Goal: Task Accomplishment & Management: Use online tool/utility

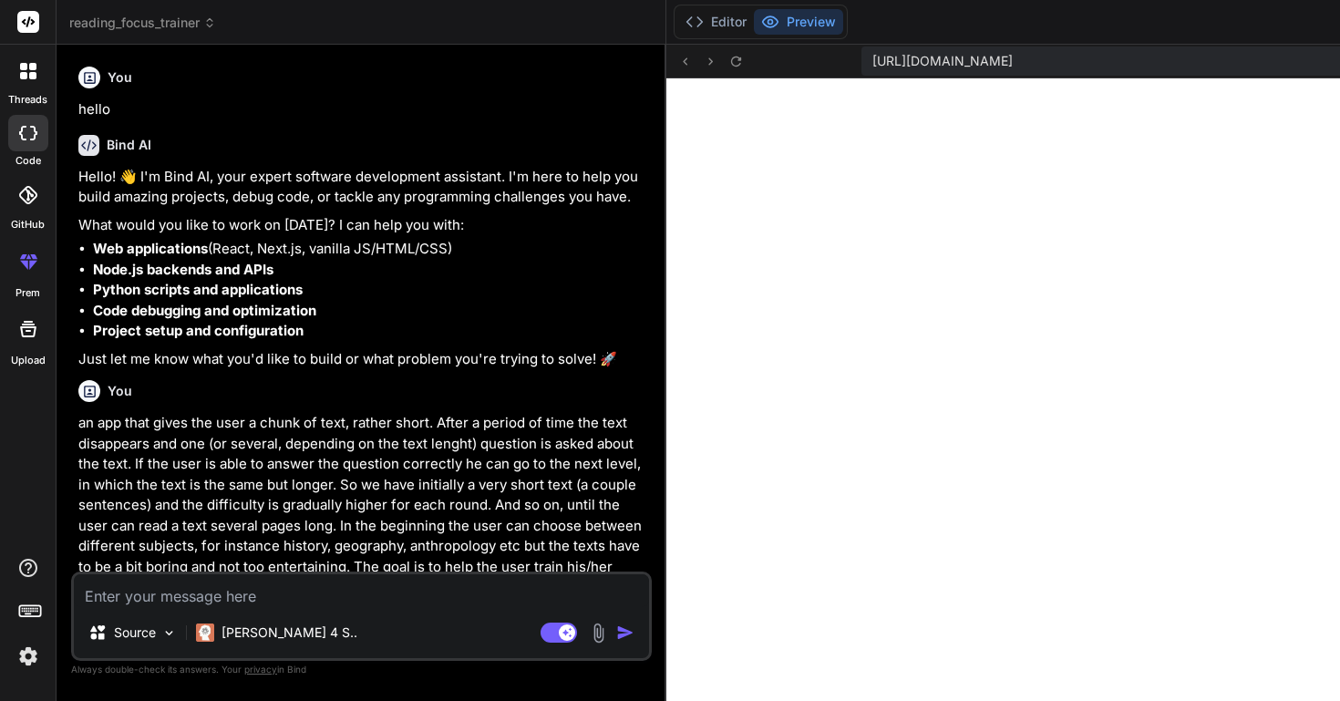
scroll to position [5177, 0]
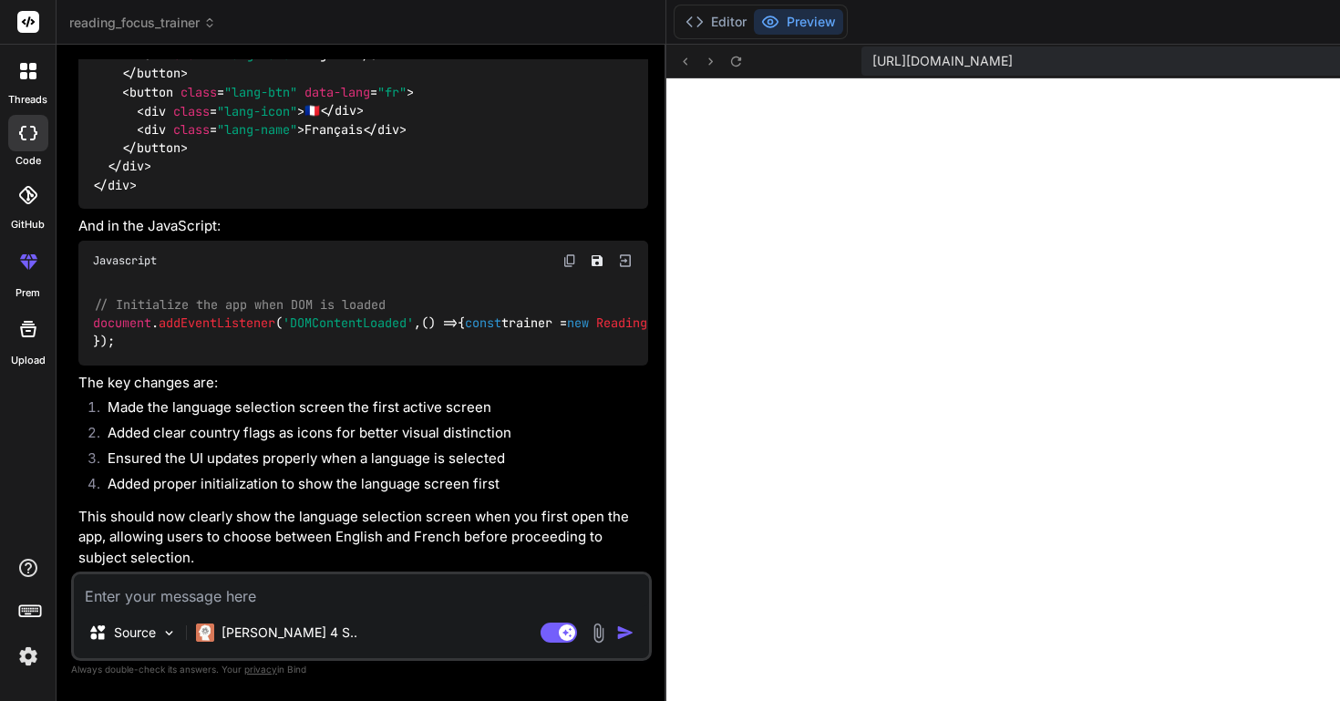
click at [30, 661] on img at bounding box center [28, 656] width 31 height 31
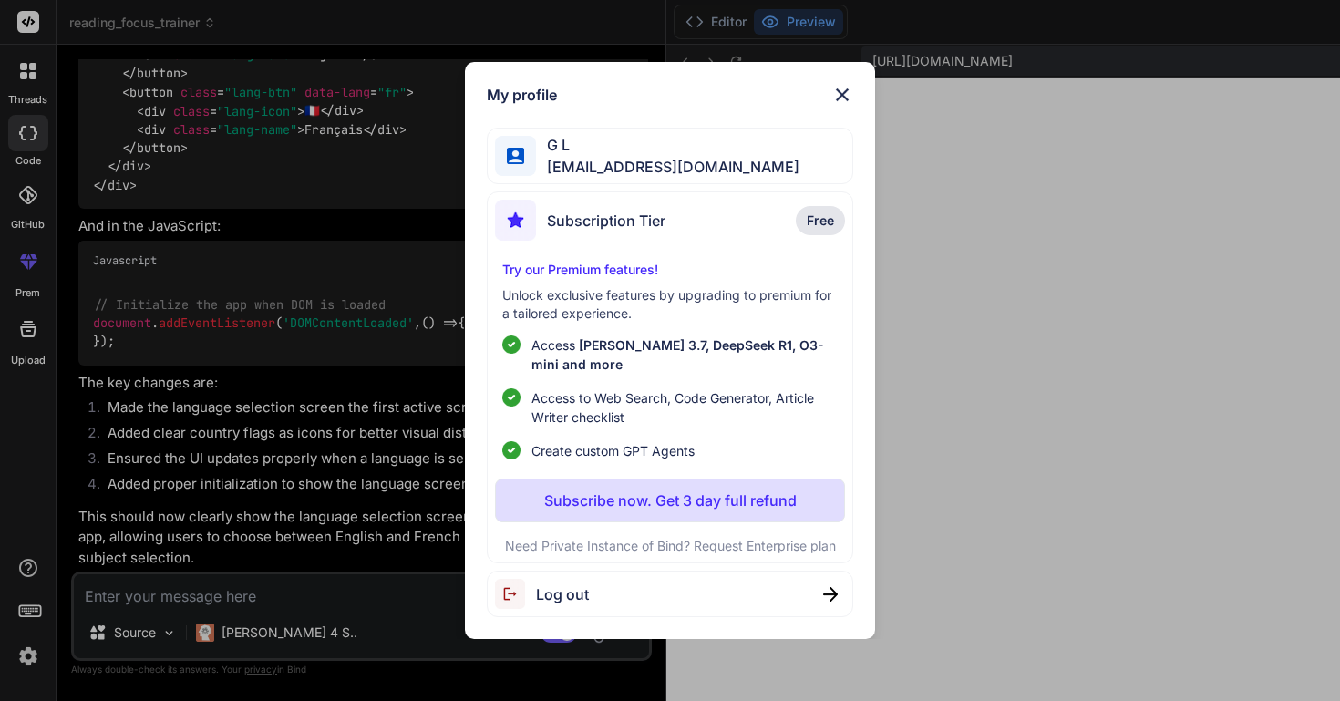
click at [559, 594] on span "Log out" at bounding box center [562, 594] width 53 height 22
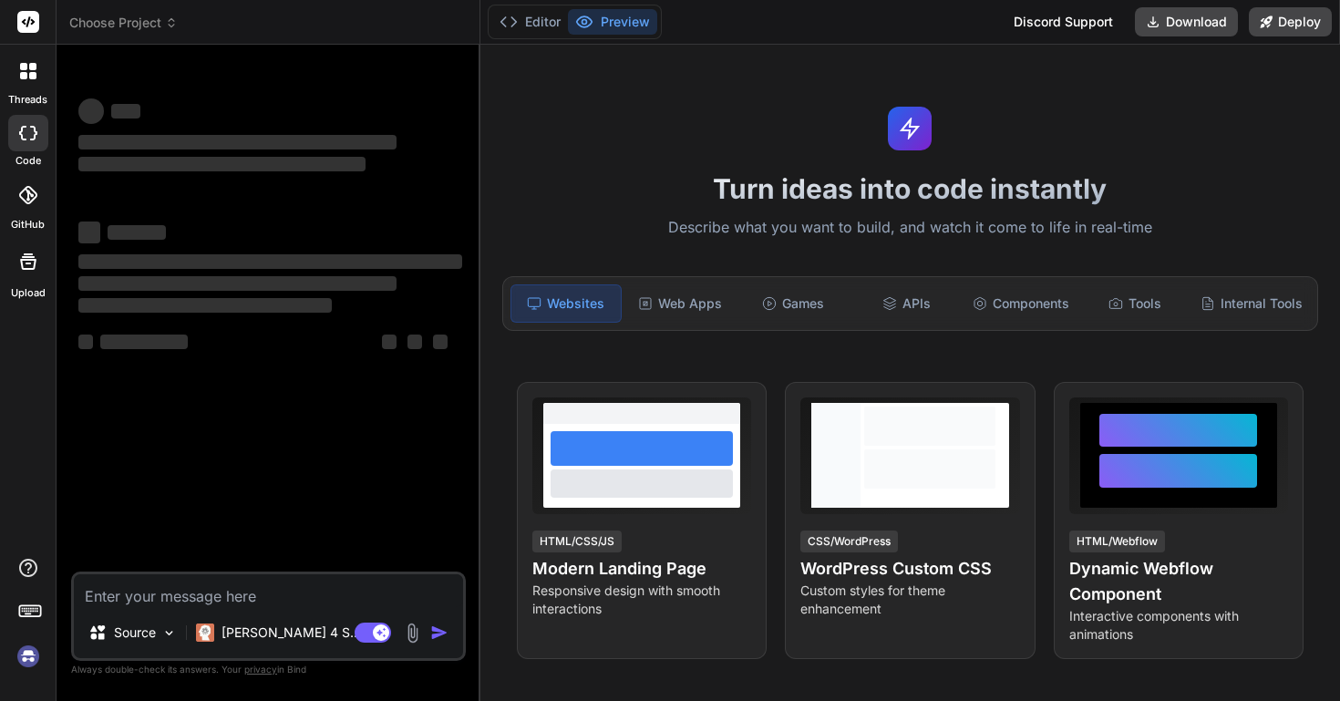
click at [27, 654] on img at bounding box center [28, 656] width 31 height 31
type textarea "x"
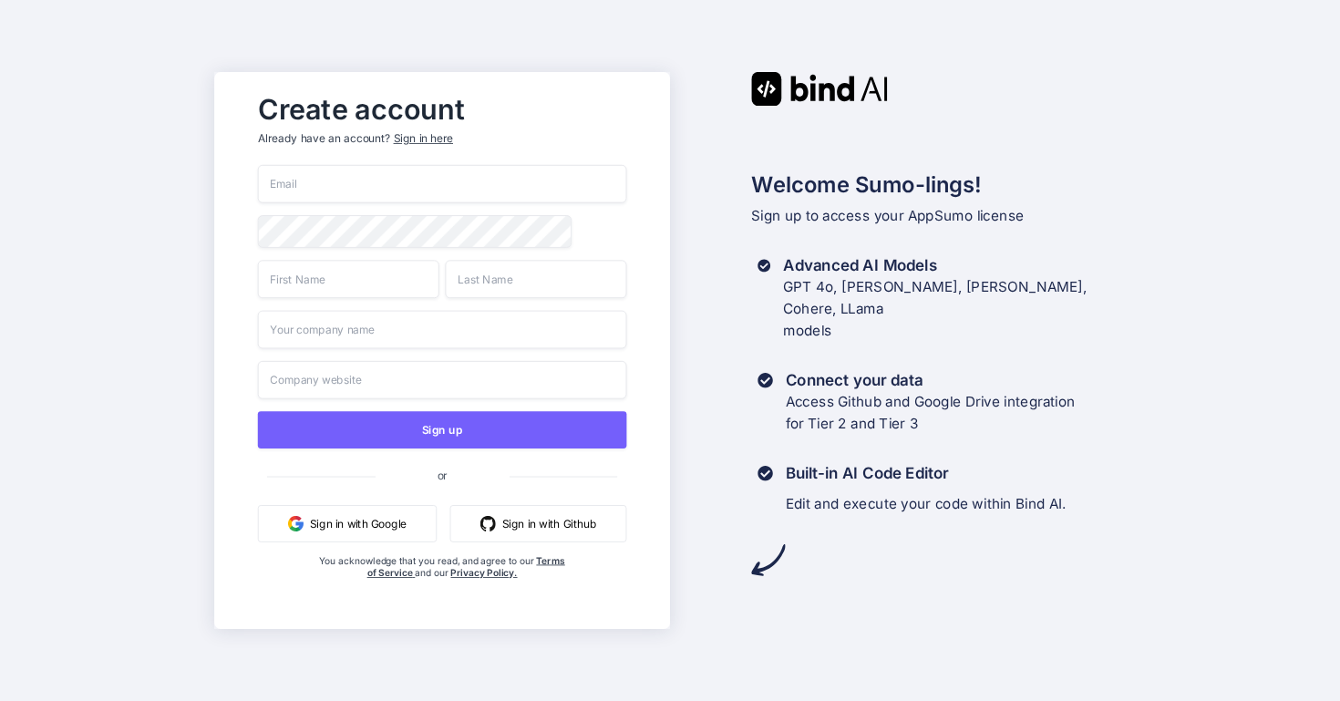
click at [378, 529] on button "Sign in with Google" at bounding box center [347, 523] width 179 height 37
click at [346, 524] on button "Sign in with Google" at bounding box center [347, 523] width 179 height 37
click at [630, 26] on div "Create account Already have an account? Sign in here Sign up or Sign in with Go…" at bounding box center [670, 350] width 1340 height 701
click at [372, 529] on button "Sign in with Google" at bounding box center [347, 523] width 179 height 37
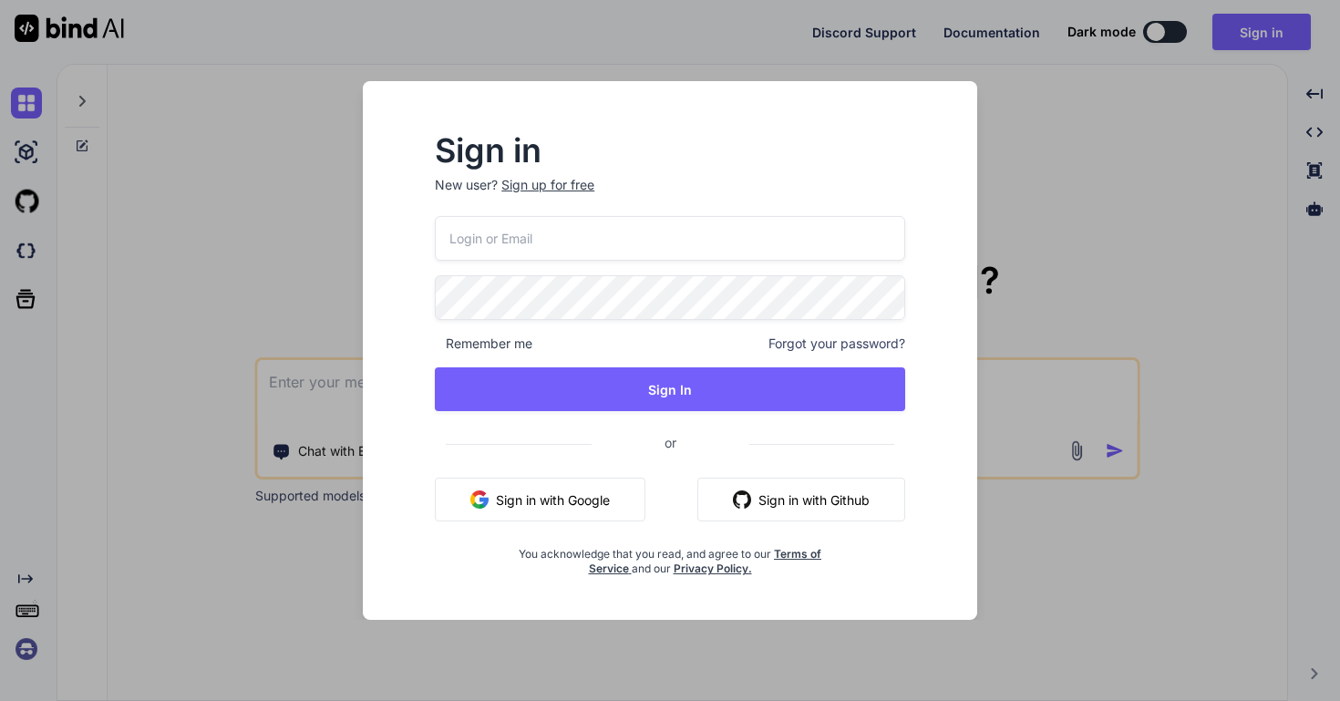
click at [546, 498] on button "Sign in with Google" at bounding box center [540, 500] width 211 height 44
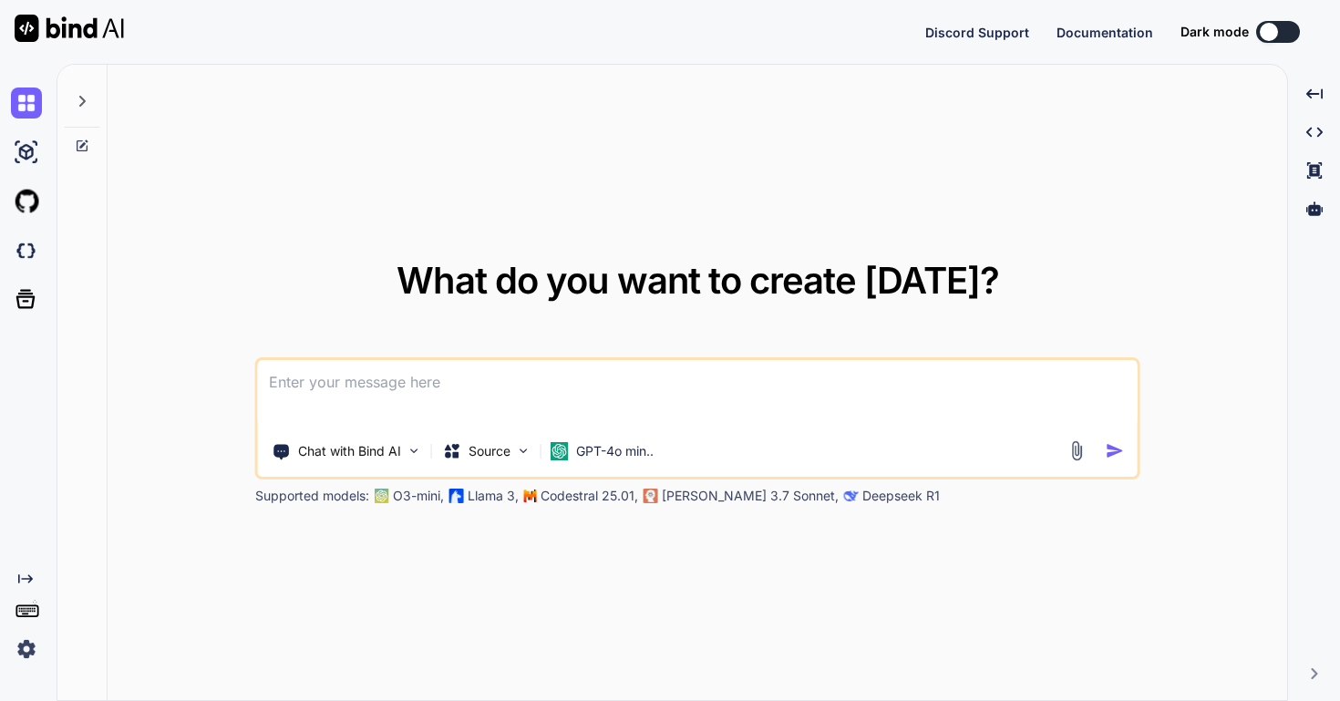
click at [30, 650] on img at bounding box center [26, 648] width 31 height 31
click at [26, 650] on img at bounding box center [26, 648] width 31 height 31
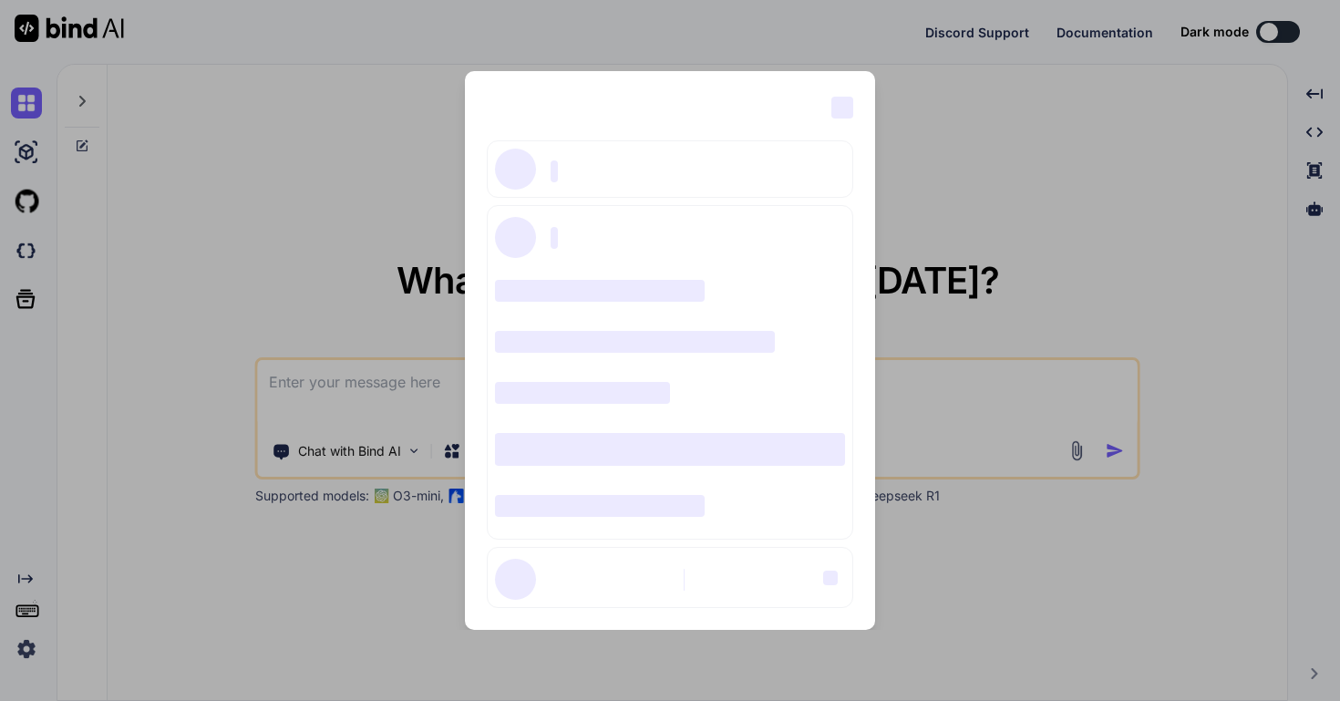
type textarea "x"
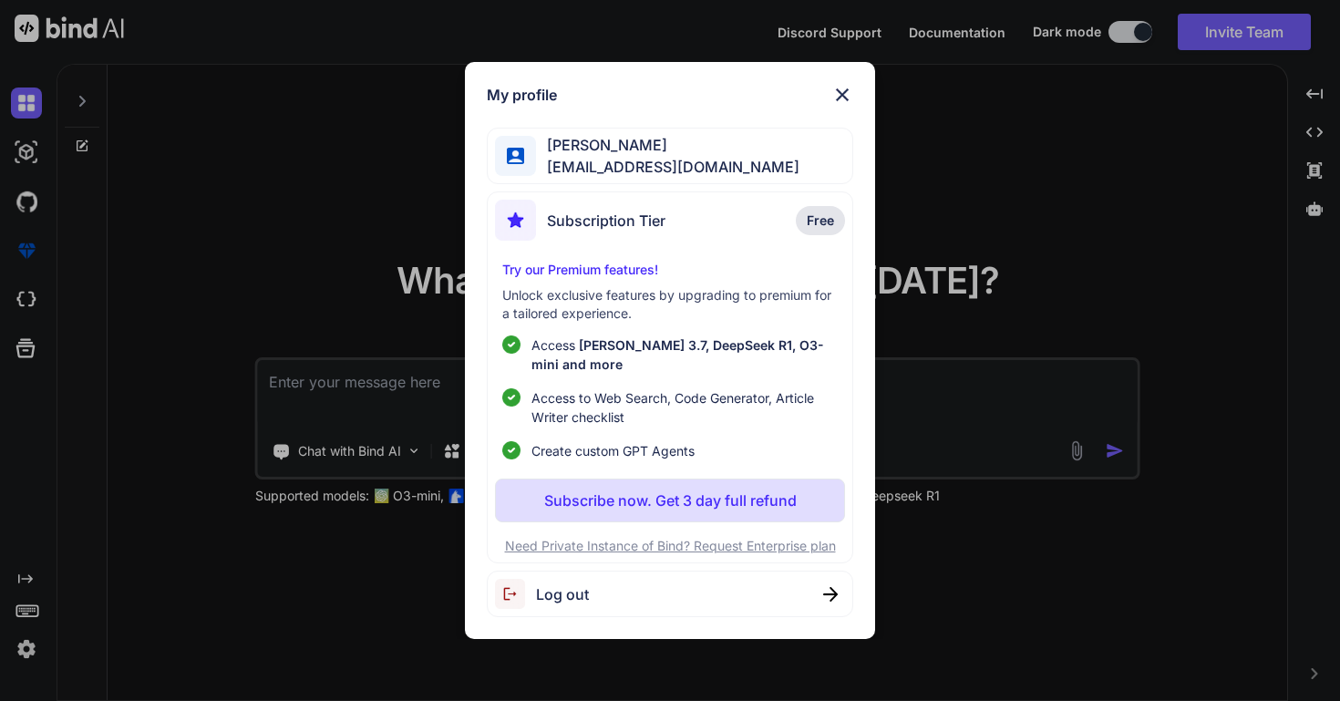
click at [843, 92] on img at bounding box center [842, 95] width 22 height 22
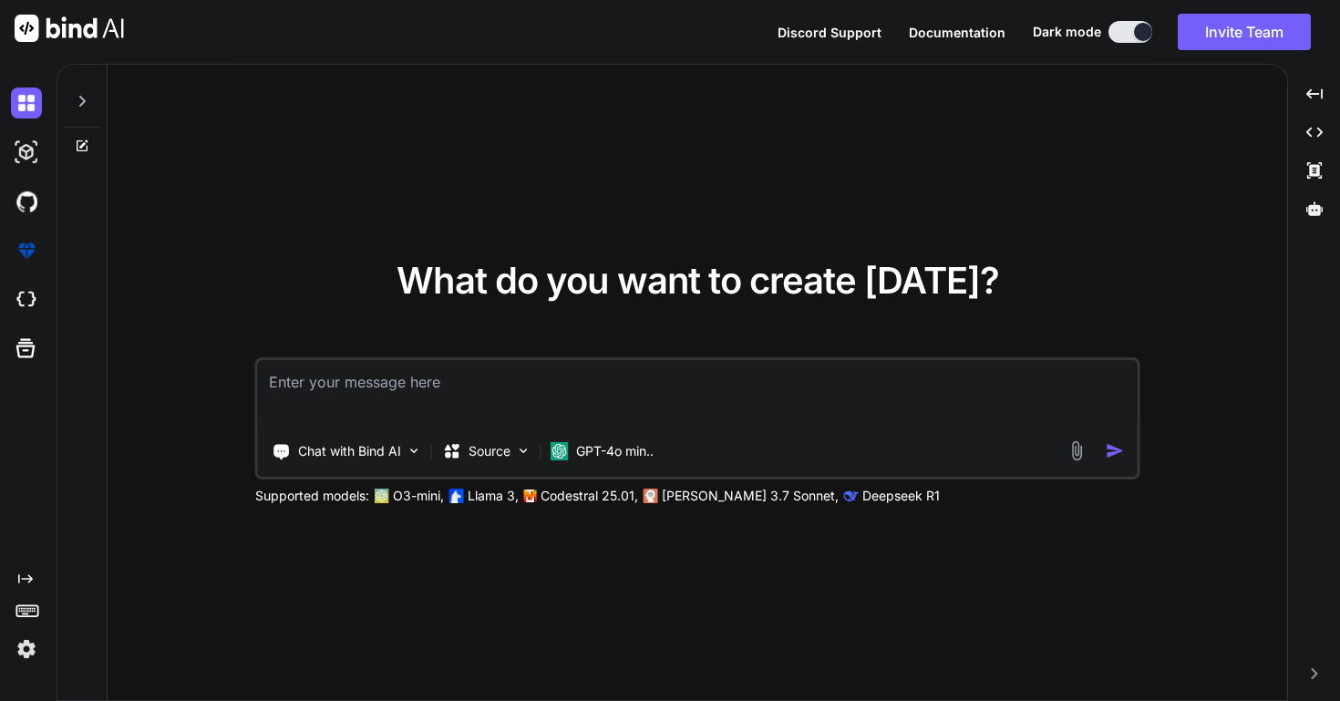
click at [25, 660] on img at bounding box center [26, 648] width 31 height 31
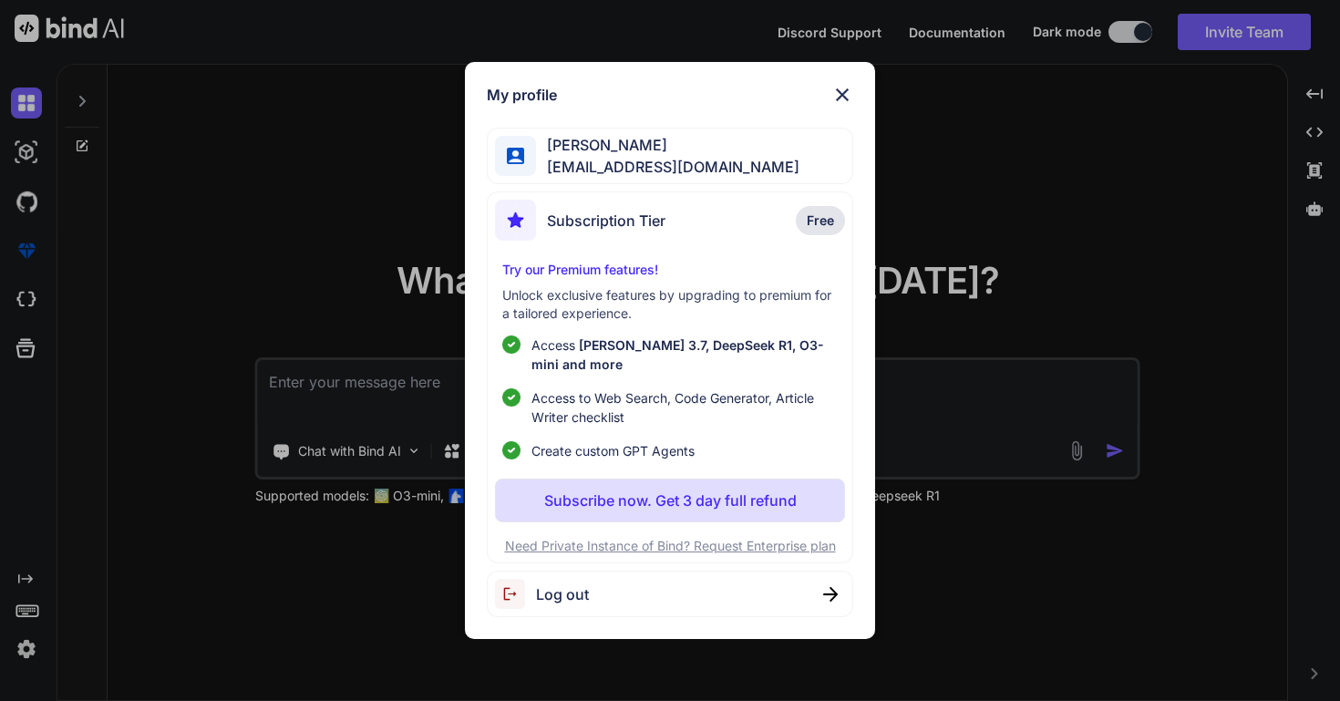
click at [568, 601] on span "Log out" at bounding box center [562, 594] width 53 height 22
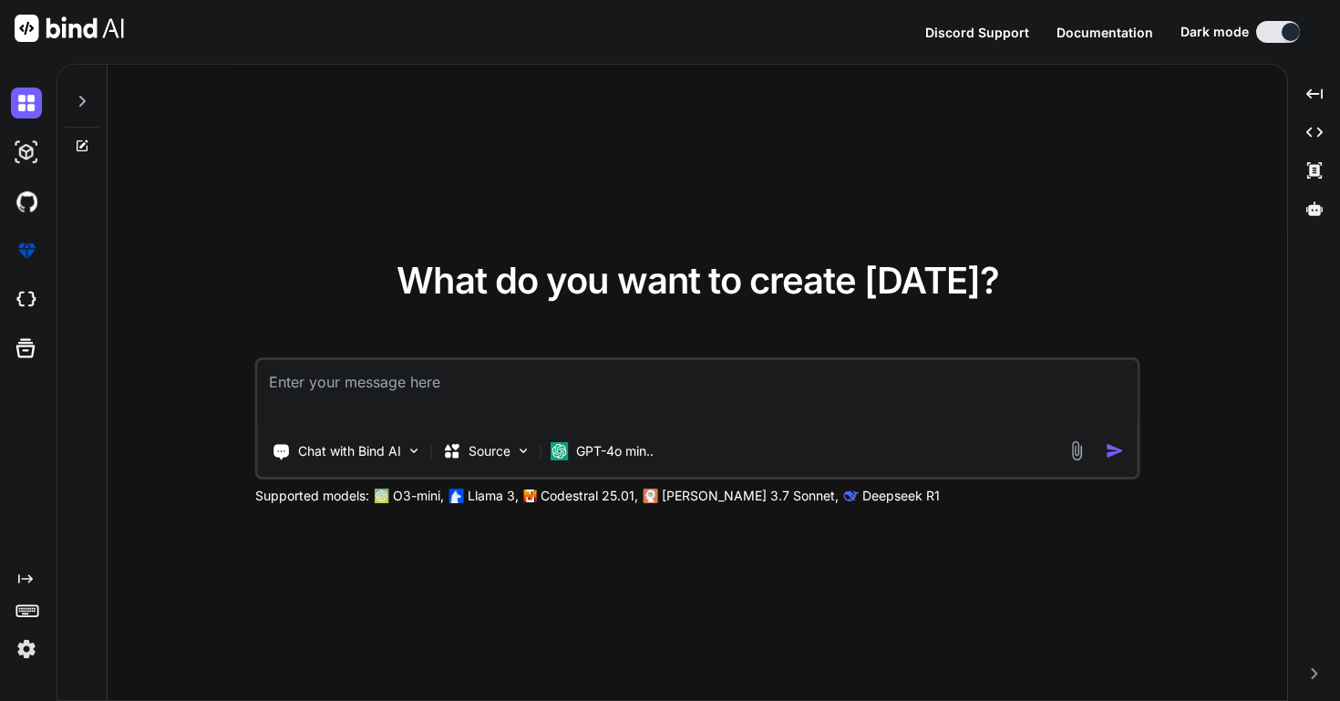
click at [24, 654] on img at bounding box center [26, 648] width 31 height 31
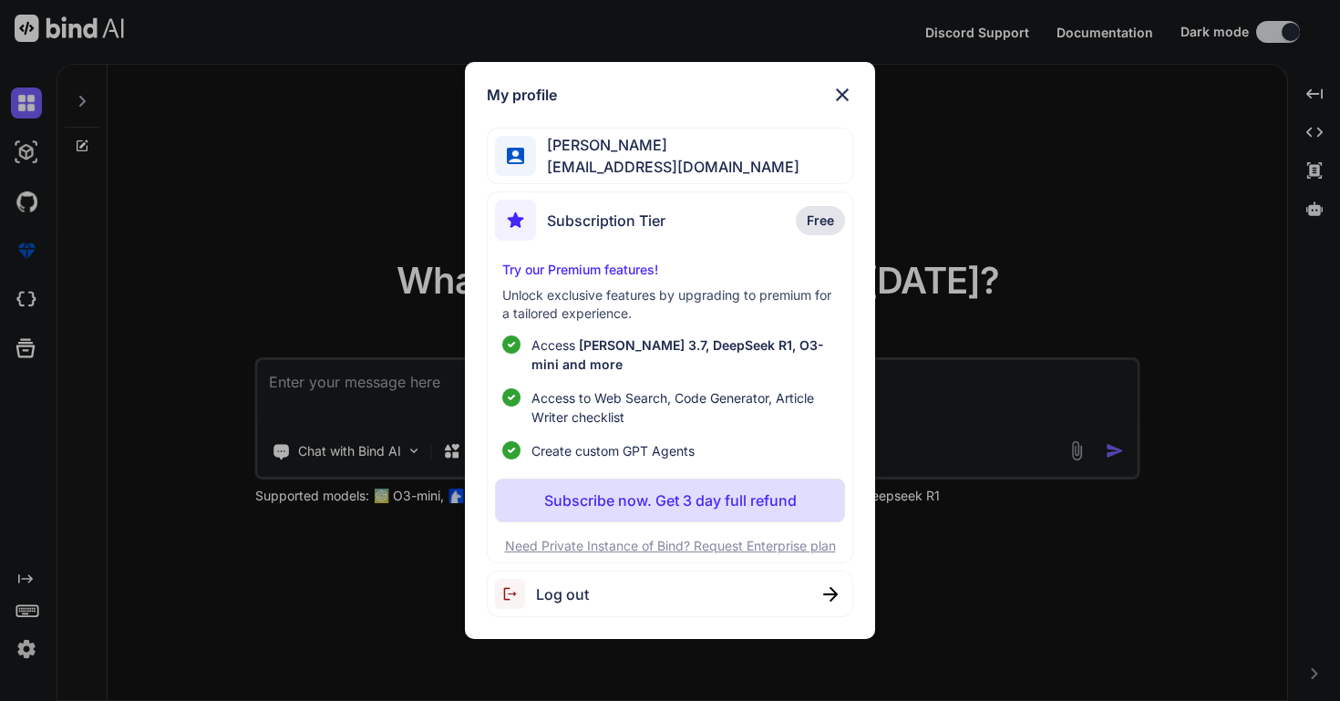
click at [842, 91] on img at bounding box center [842, 95] width 22 height 22
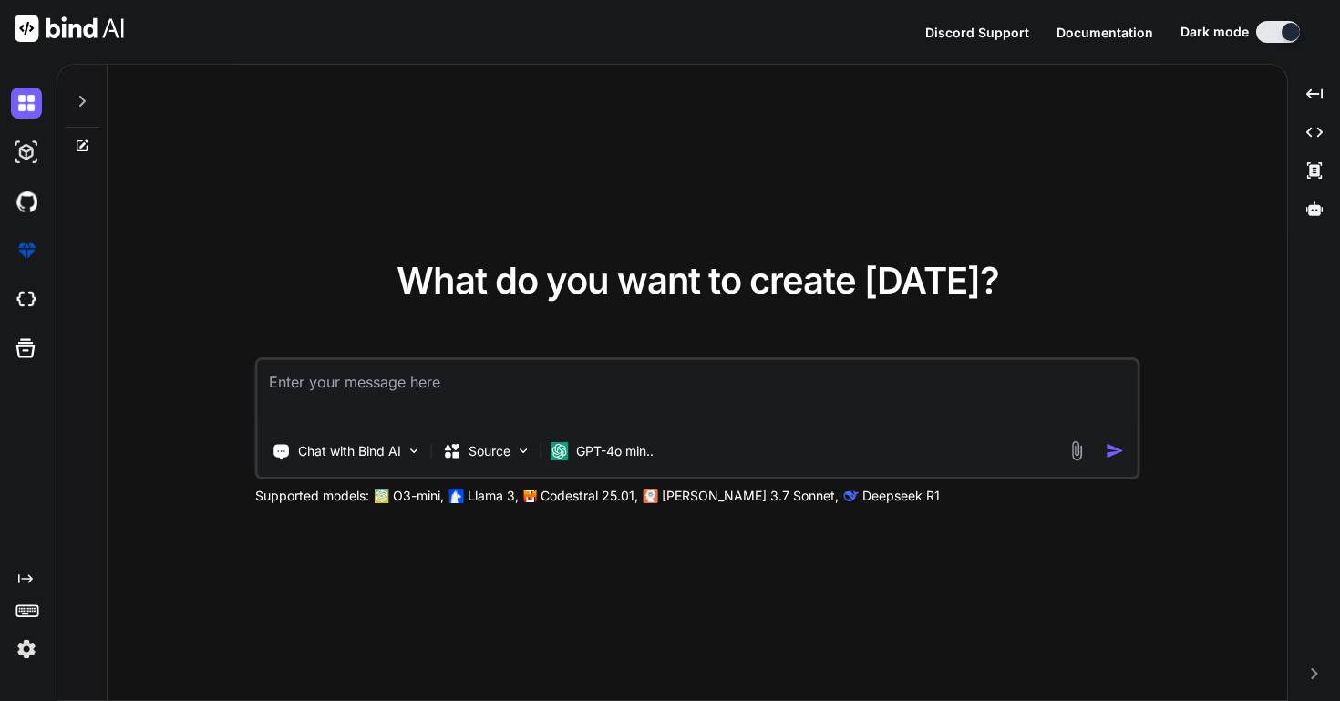
click at [26, 644] on img at bounding box center [26, 648] width 31 height 31
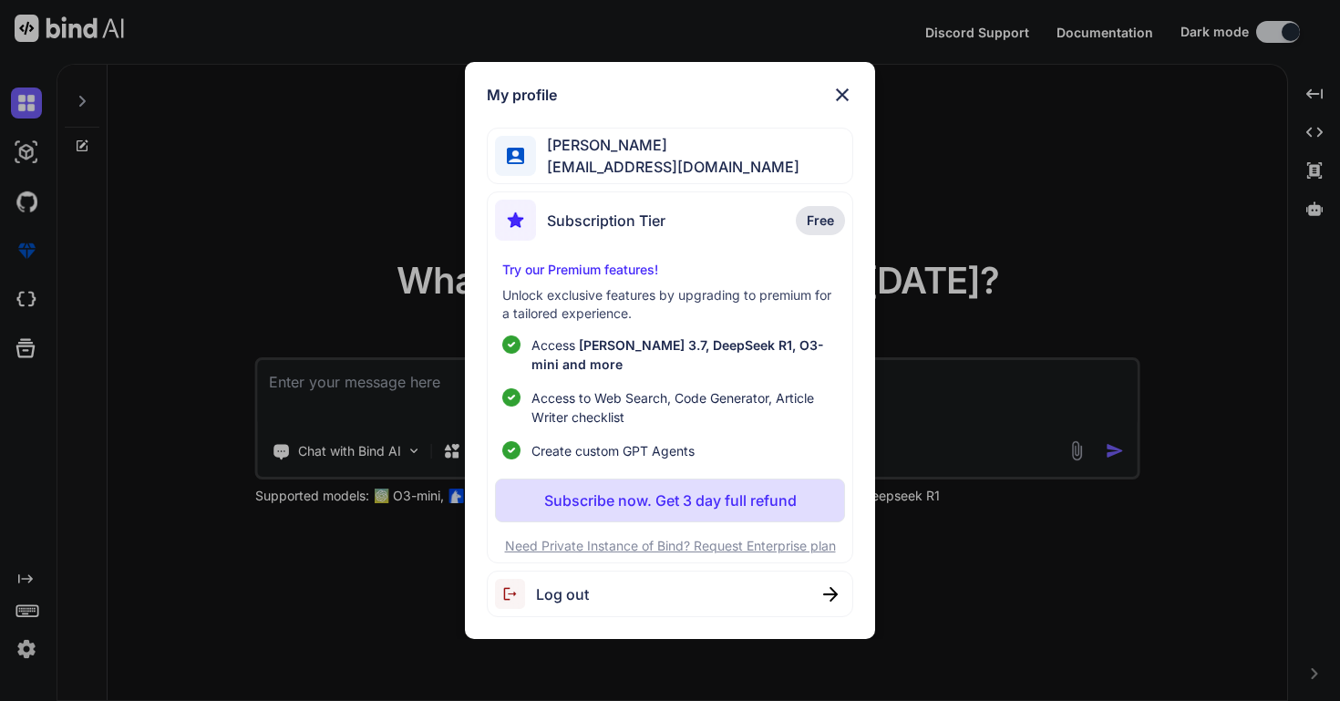
click at [588, 599] on span "Log out" at bounding box center [562, 594] width 53 height 22
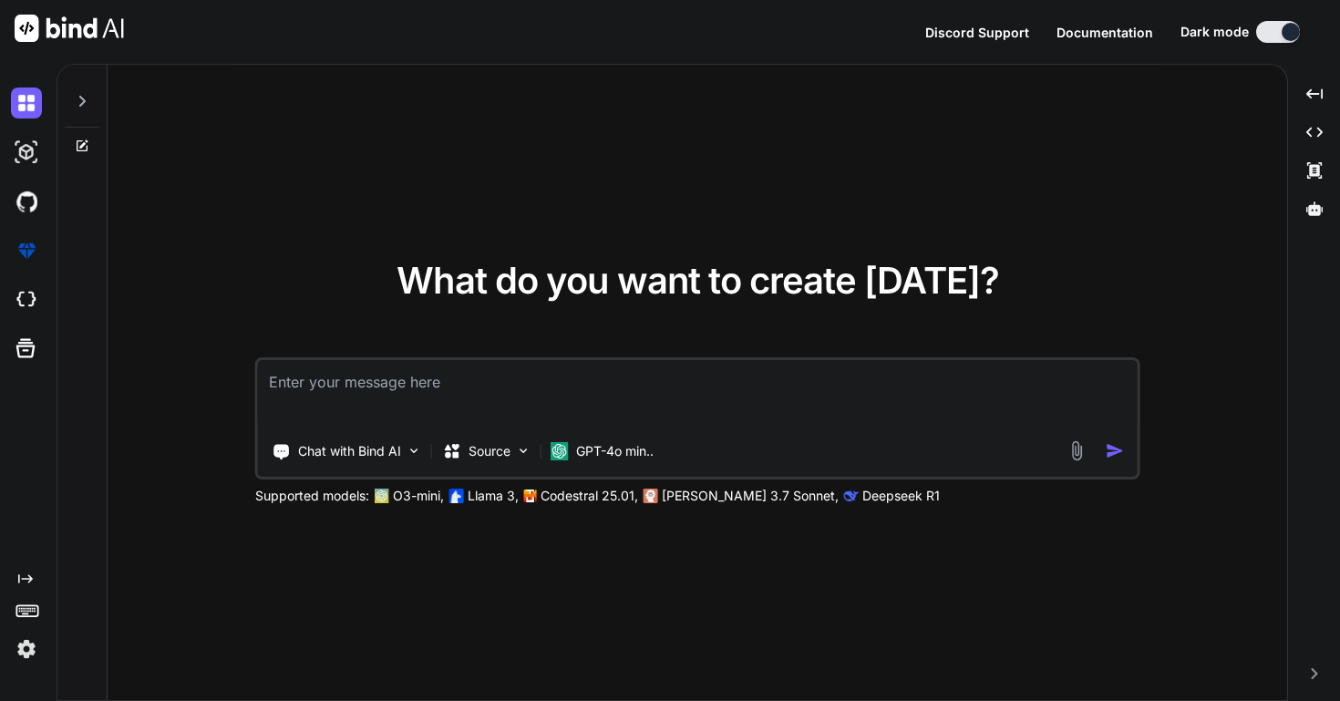
click at [24, 650] on img at bounding box center [26, 648] width 31 height 31
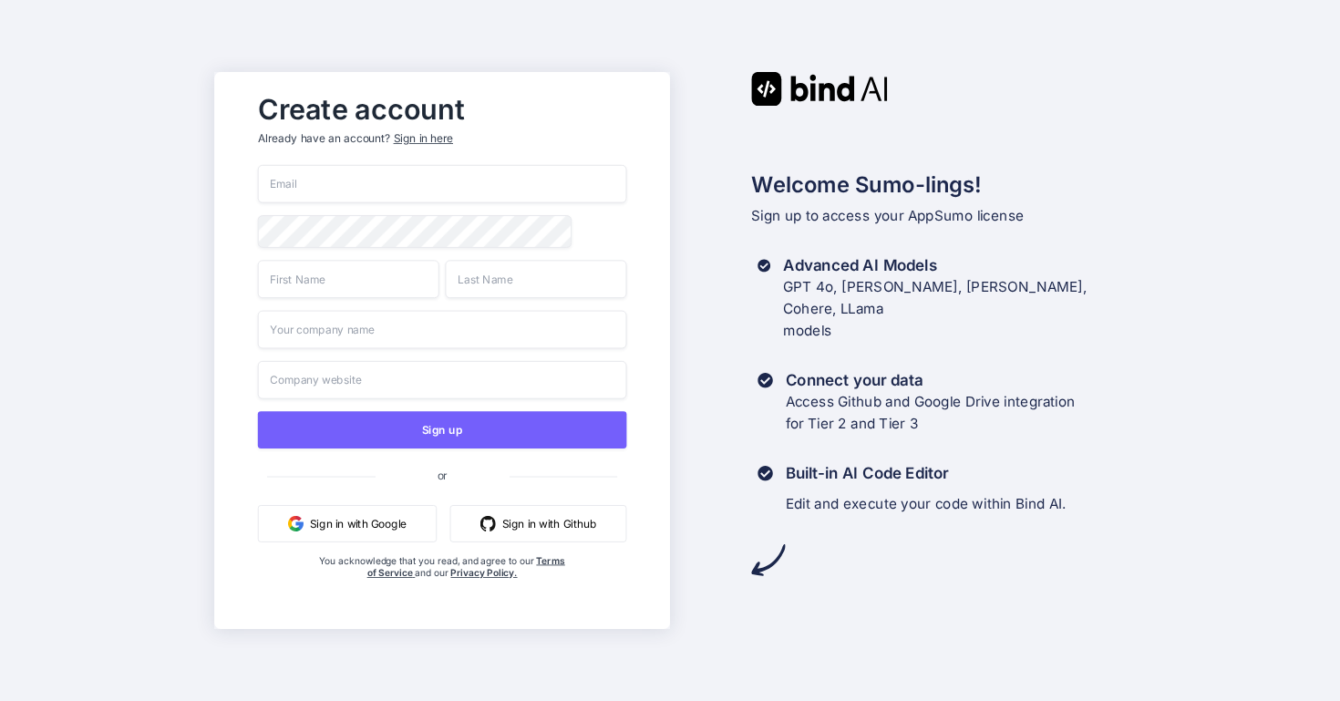
click at [389, 525] on button "Sign in with Google" at bounding box center [347, 523] width 179 height 37
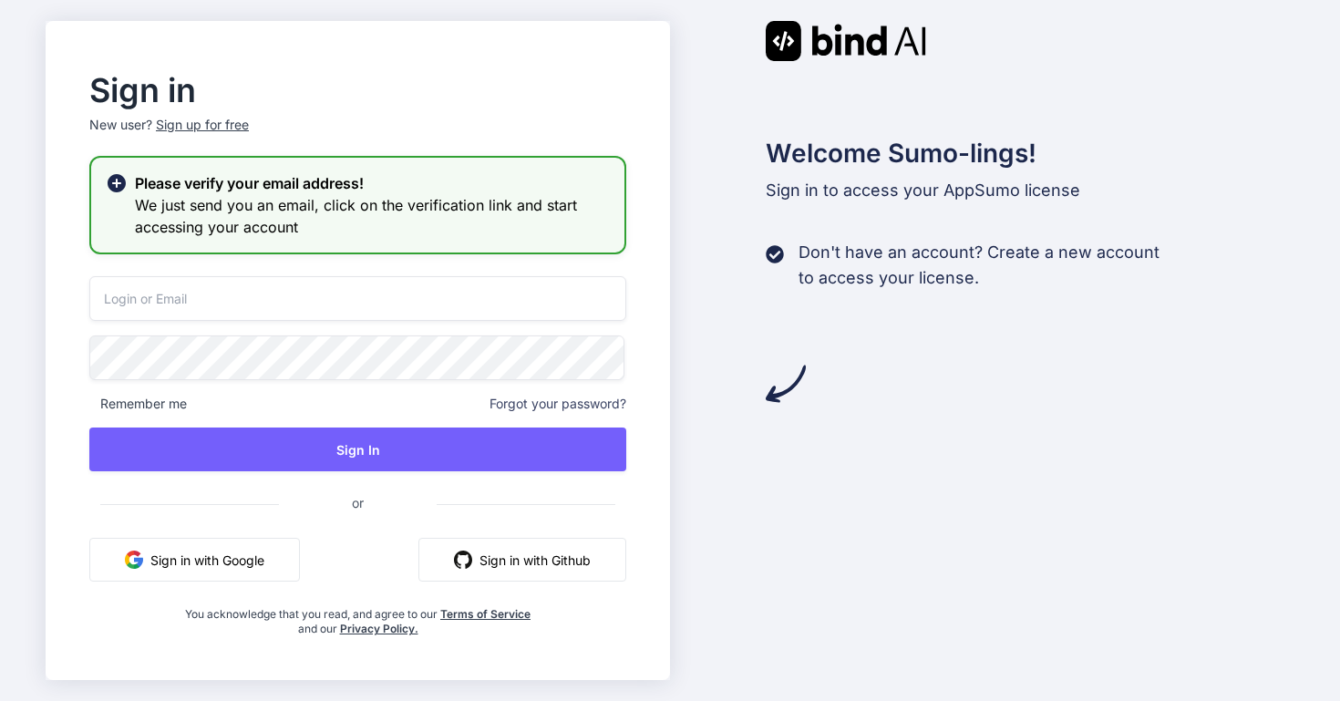
click at [219, 560] on button "Sign in with Google" at bounding box center [194, 560] width 211 height 44
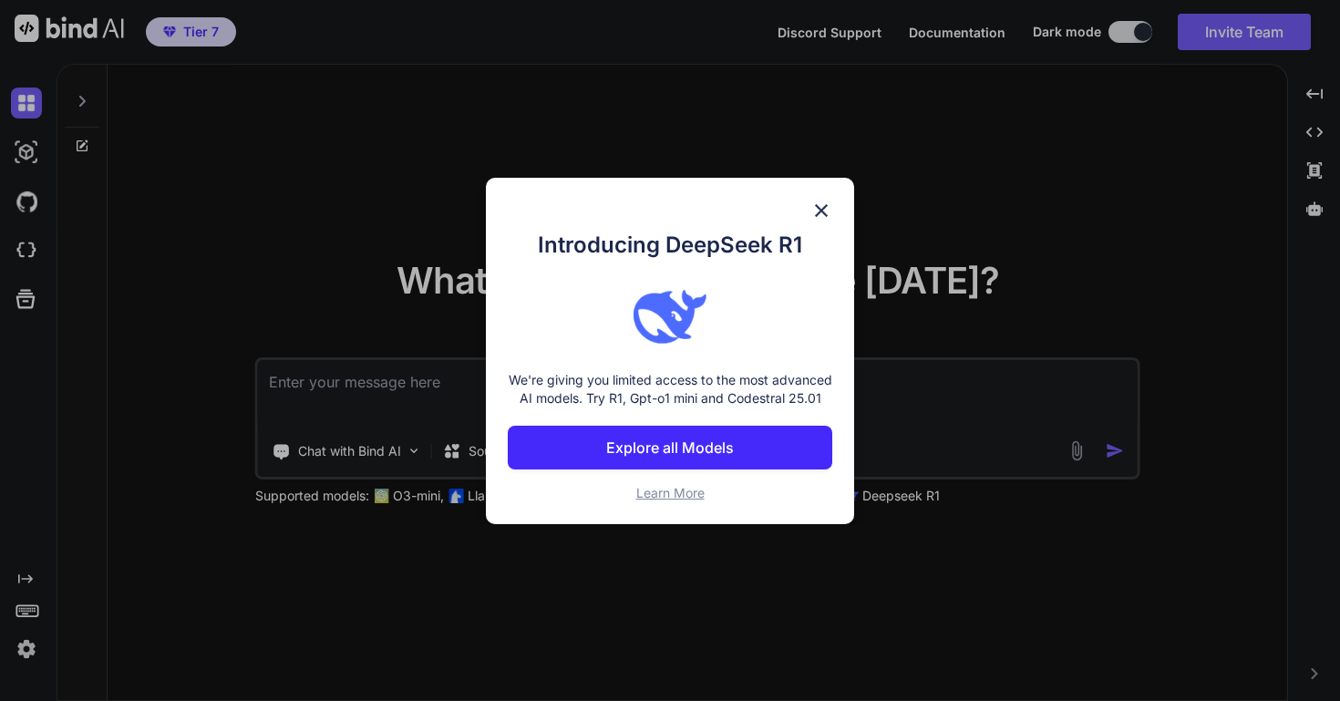
click at [827, 200] on img at bounding box center [821, 211] width 22 height 22
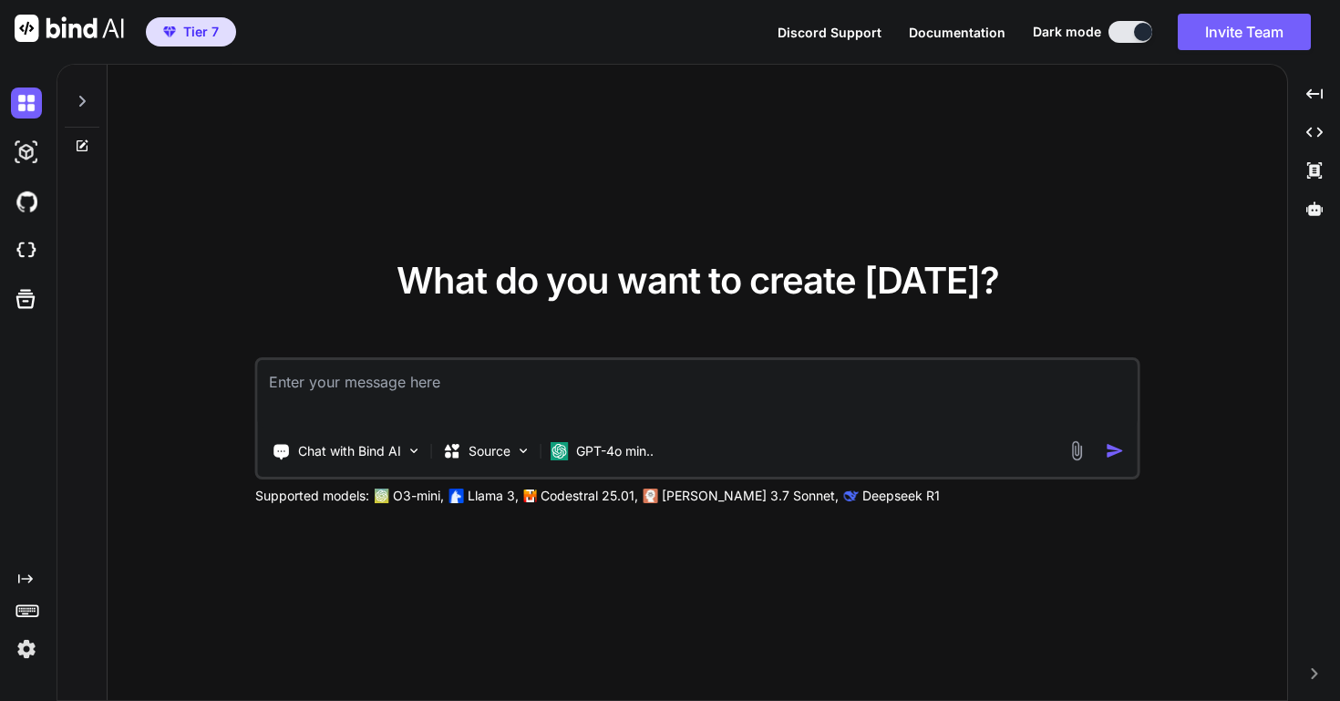
click at [24, 654] on img at bounding box center [26, 648] width 31 height 31
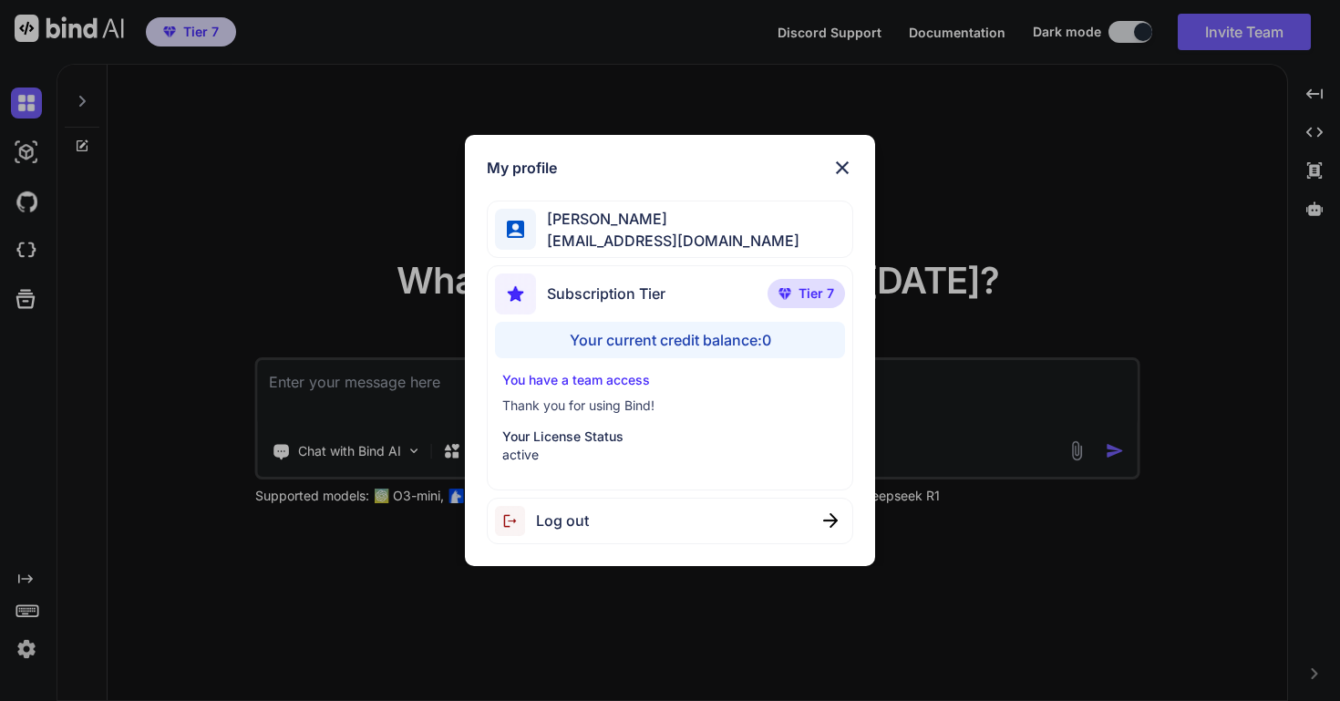
click at [842, 159] on img at bounding box center [842, 168] width 22 height 22
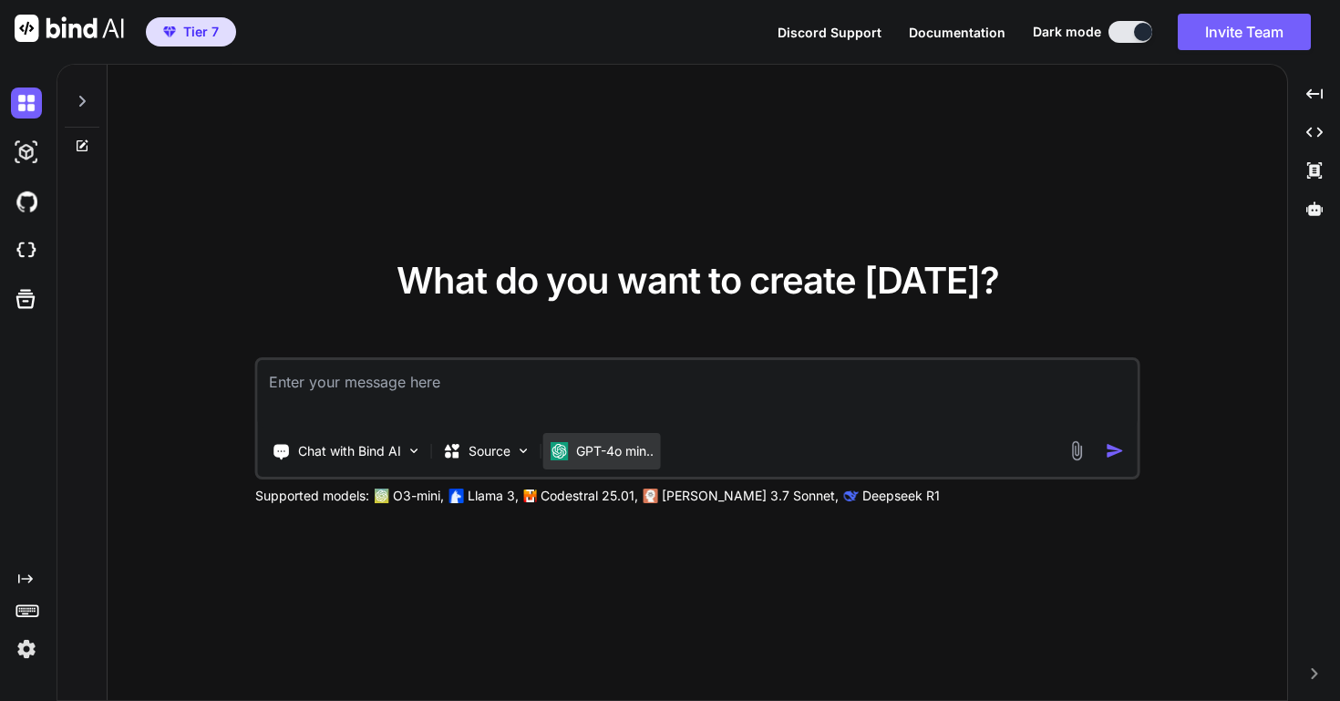
click at [615, 453] on p "GPT-4o min.." at bounding box center [614, 451] width 77 height 18
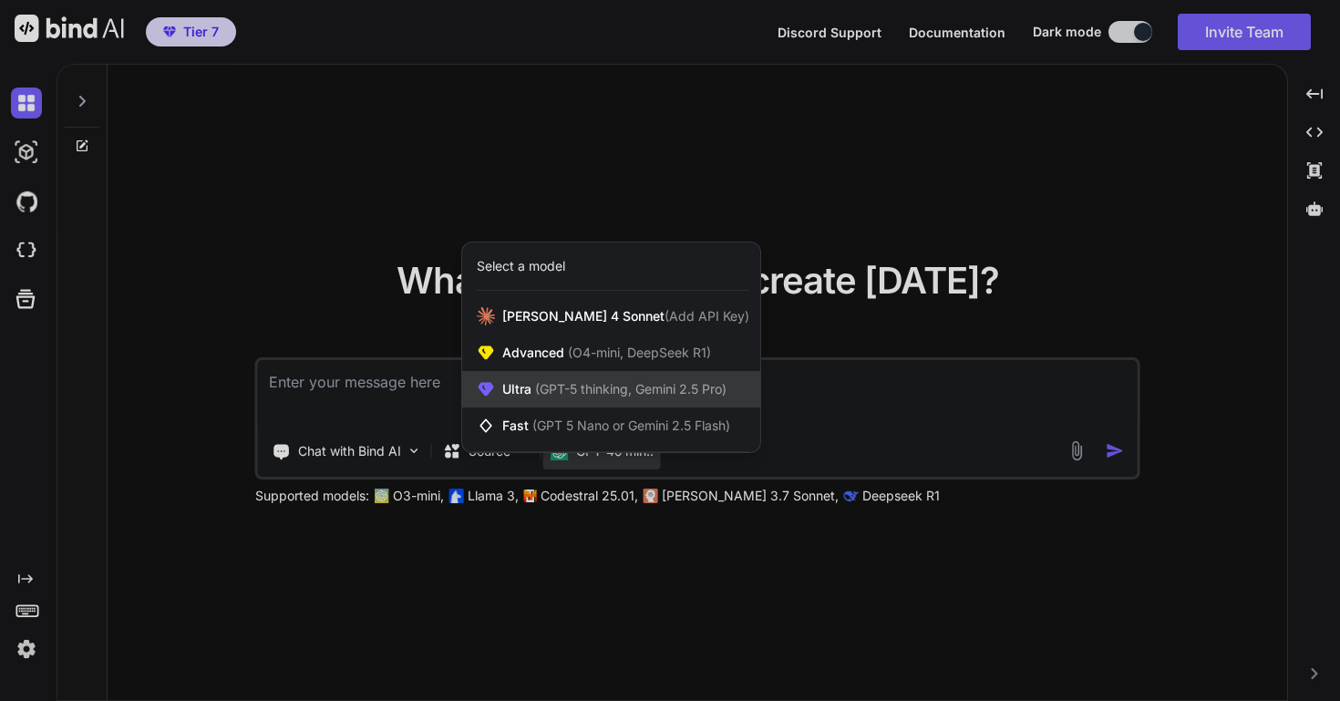
click at [601, 386] on span "(GPT-5 thinking, Gemini 2.5 Pro)" at bounding box center [628, 388] width 195 height 15
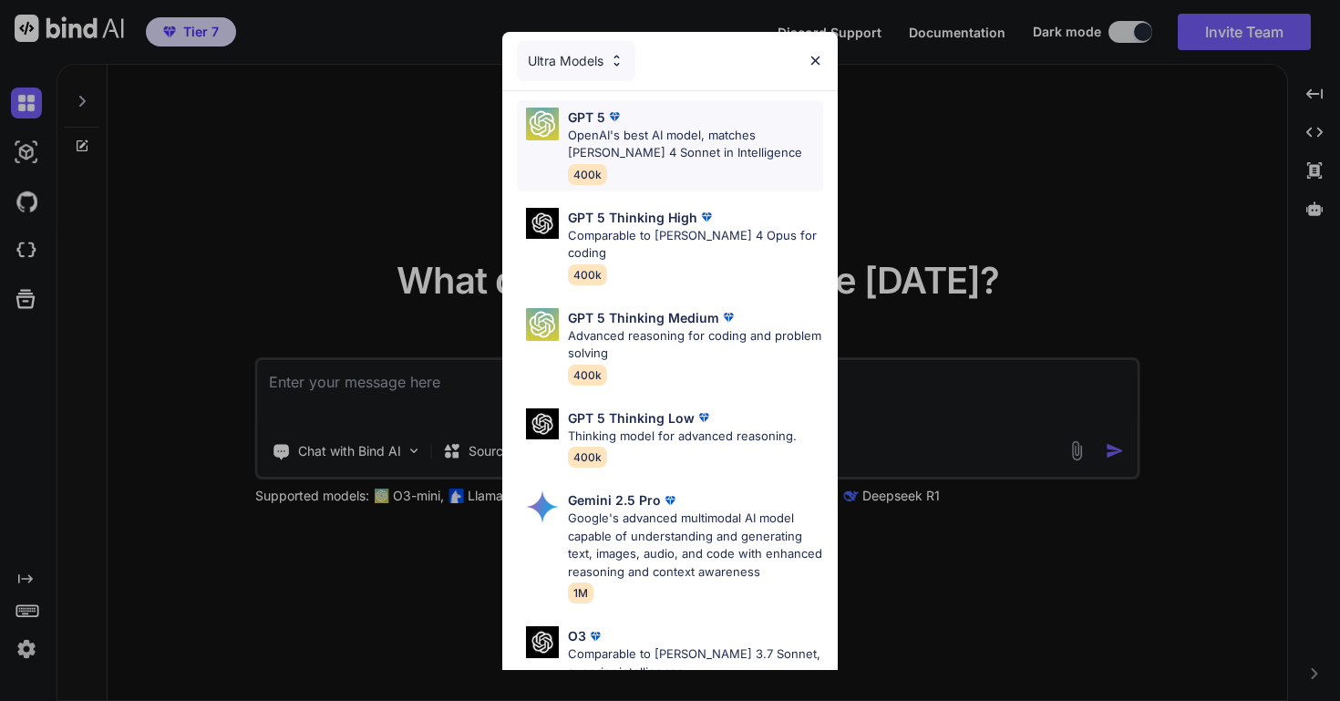
click at [648, 138] on p "OpenAI's best AI model, matches [PERSON_NAME] 4 Sonnet in Intelligence" at bounding box center [695, 145] width 255 height 36
